Goal: Find contact information: Find contact information

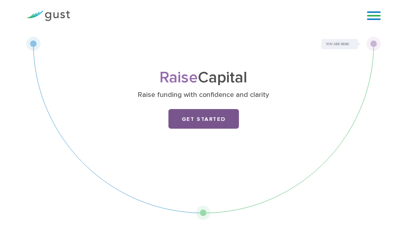
click at [190, 119] on link "Get Started" at bounding box center [204, 119] width 71 height 20
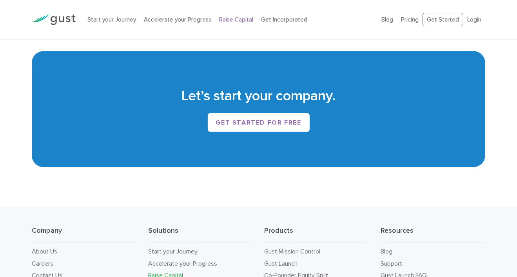
scroll to position [1316, 0]
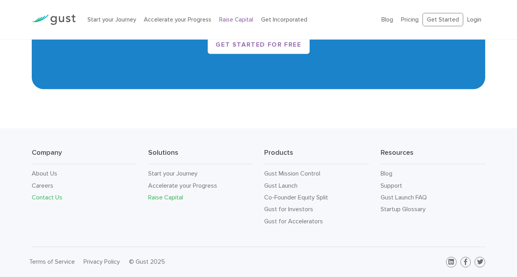
click at [49, 194] on link "Contact Us" at bounding box center [47, 197] width 31 height 7
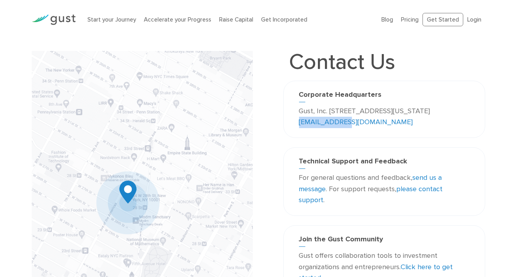
drag, startPoint x: 333, startPoint y: 122, endPoint x: 376, endPoint y: 121, distance: 43.1
click at [376, 121] on p "Gust, Inc. [STREET_ADDRESS][US_STATE] [EMAIL_ADDRESS][DOMAIN_NAME]" at bounding box center [384, 117] width 171 height 23
copy link "[EMAIL_ADDRESS][DOMAIN_NAME]"
click at [236, 20] on link "Raise Capital" at bounding box center [236, 19] width 34 height 7
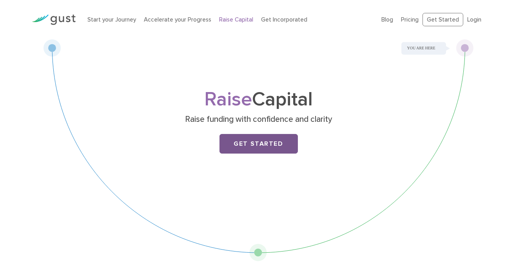
click at [250, 136] on link "Get Started" at bounding box center [258, 144] width 78 height 20
